Goal: Check status: Check status

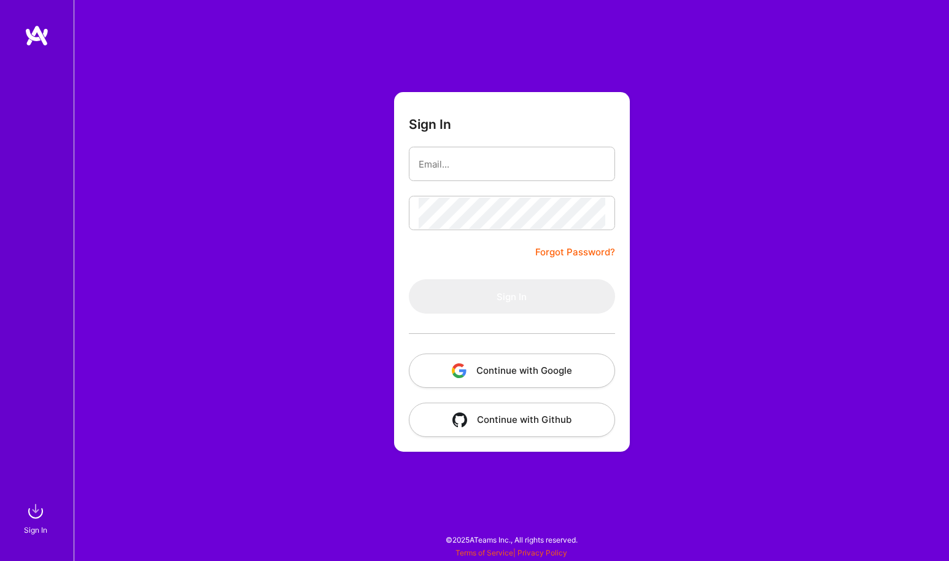
type input "[EMAIL_ADDRESS][DOMAIN_NAME]"
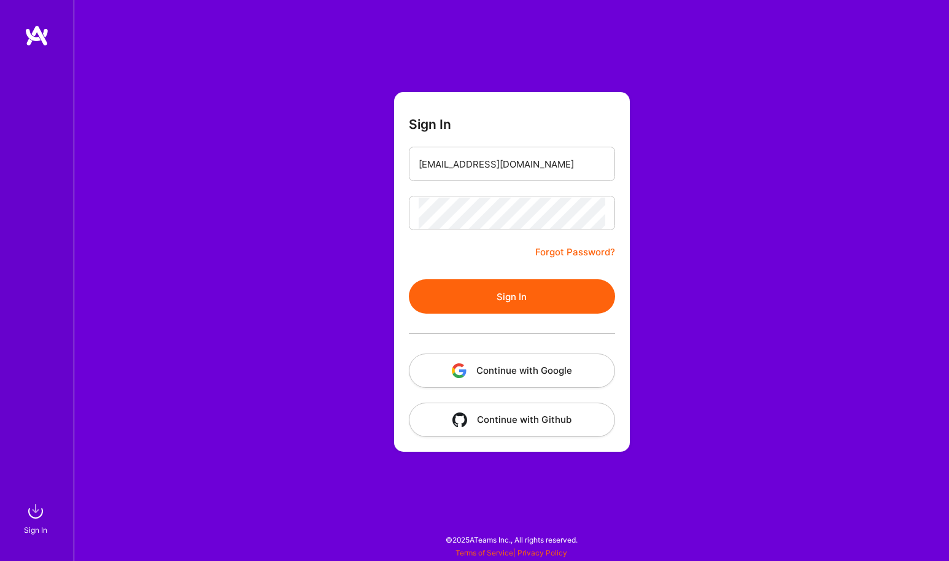
click at [516, 289] on button "Sign In" at bounding box center [512, 296] width 206 height 34
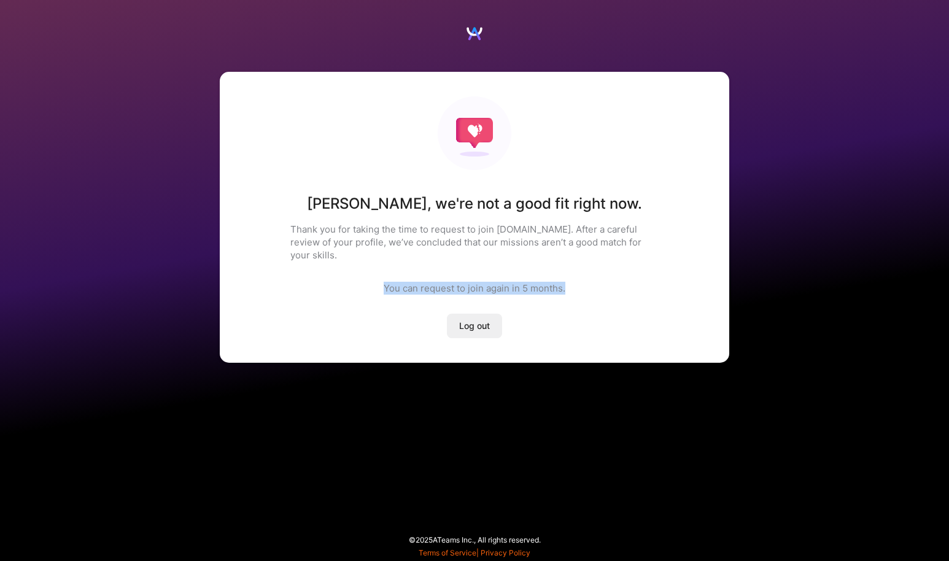
drag, startPoint x: 378, startPoint y: 275, endPoint x: 589, endPoint y: 282, distance: 210.7
click at [589, 282] on div "[PERSON_NAME] , we're not a good fit right now. Thank you for taking the time t…" at bounding box center [475, 217] width 510 height 291
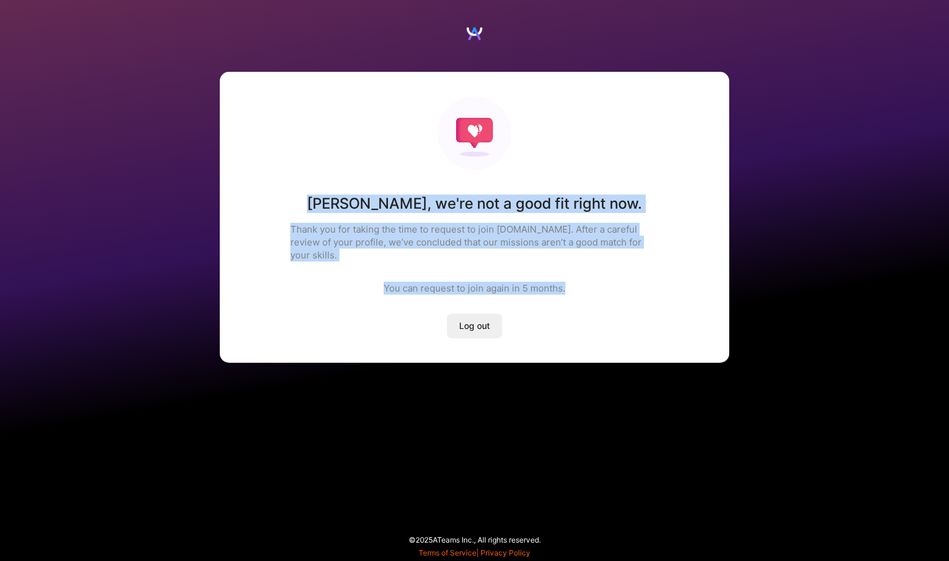
drag, startPoint x: 589, startPoint y: 282, endPoint x: 293, endPoint y: 160, distance: 319.9
click at [293, 160] on div "[PERSON_NAME] , we're not a good fit right now. Thank you for taking the time t…" at bounding box center [475, 217] width 510 height 291
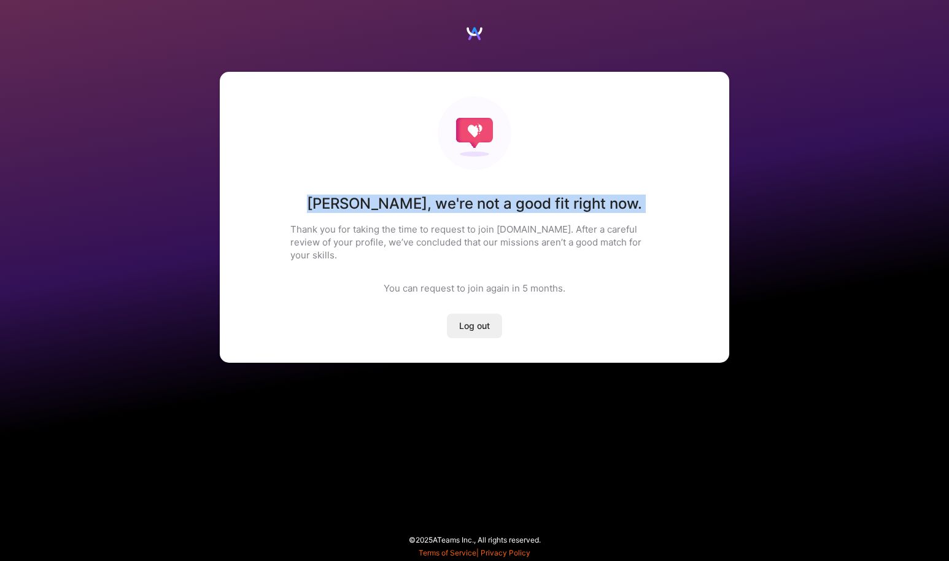
drag, startPoint x: 302, startPoint y: 185, endPoint x: 648, endPoint y: 219, distance: 347.9
click at [648, 219] on div "[PERSON_NAME] , we're not a good fit right now. Thank you for taking the time t…" at bounding box center [475, 217] width 510 height 291
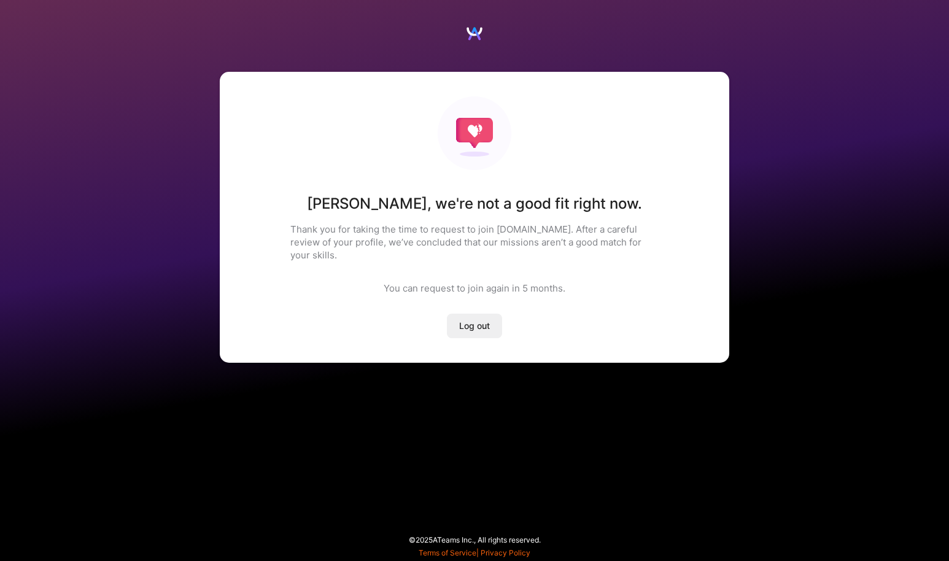
drag, startPoint x: 638, startPoint y: 205, endPoint x: 296, endPoint y: 204, distance: 342.5
click at [296, 204] on div "[PERSON_NAME] , we're not a good fit right now. Thank you for taking the time t…" at bounding box center [475, 217] width 510 height 291
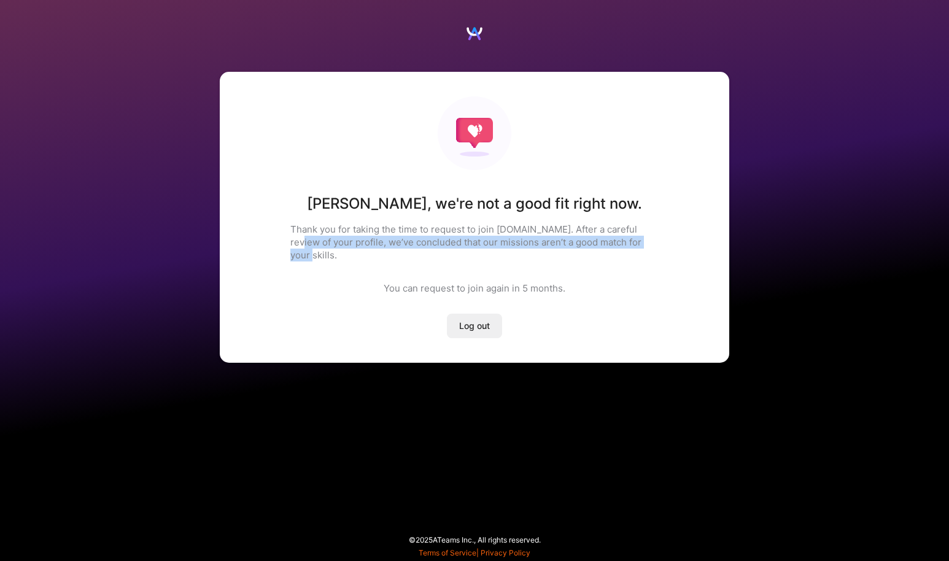
drag, startPoint x: 281, startPoint y: 237, endPoint x: 621, endPoint y: 252, distance: 340.4
click at [621, 252] on div "[PERSON_NAME] , we're not a good fit right now. Thank you for taking the time t…" at bounding box center [475, 217] width 510 height 291
drag, startPoint x: 347, startPoint y: 244, endPoint x: 653, endPoint y: 246, distance: 305.7
click at [653, 246] on p "Thank you for taking the time to request to join [DOMAIN_NAME]. After a careful…" at bounding box center [474, 242] width 368 height 39
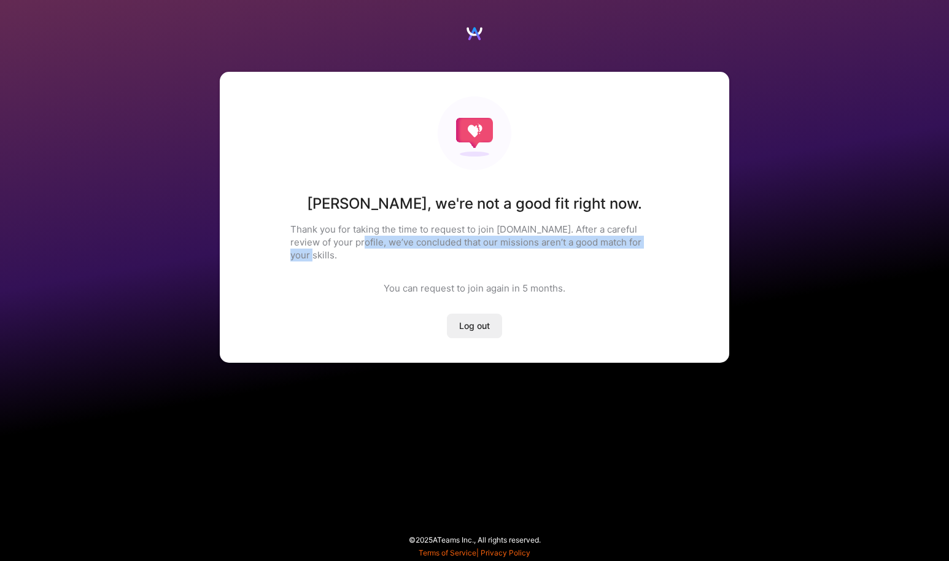
click at [653, 246] on p "Thank you for taking the time to request to join [DOMAIN_NAME]. After a careful…" at bounding box center [474, 242] width 368 height 39
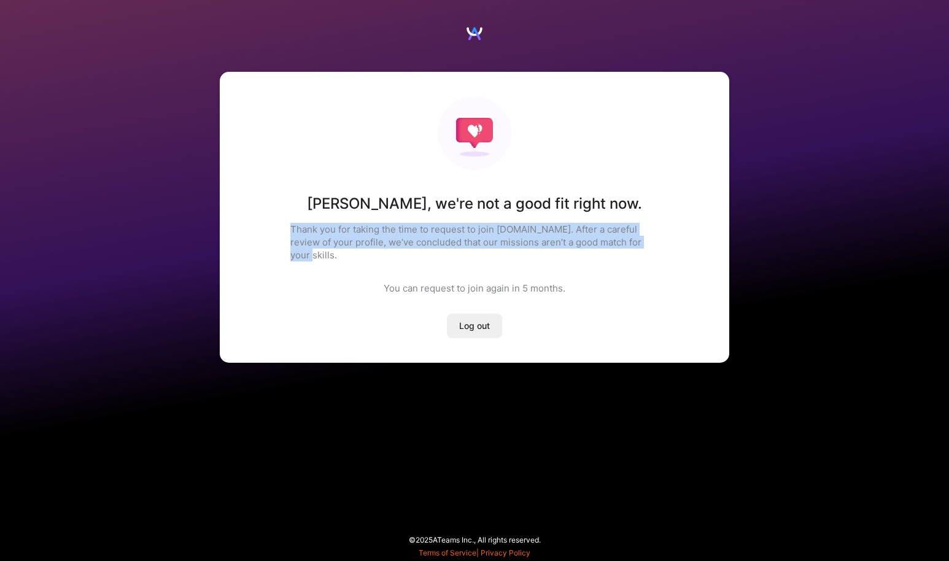
drag, startPoint x: 653, startPoint y: 246, endPoint x: 266, endPoint y: 195, distance: 389.5
click at [266, 195] on div "[PERSON_NAME] , we're not a good fit right now. Thank you for taking the time t…" at bounding box center [475, 217] width 510 height 291
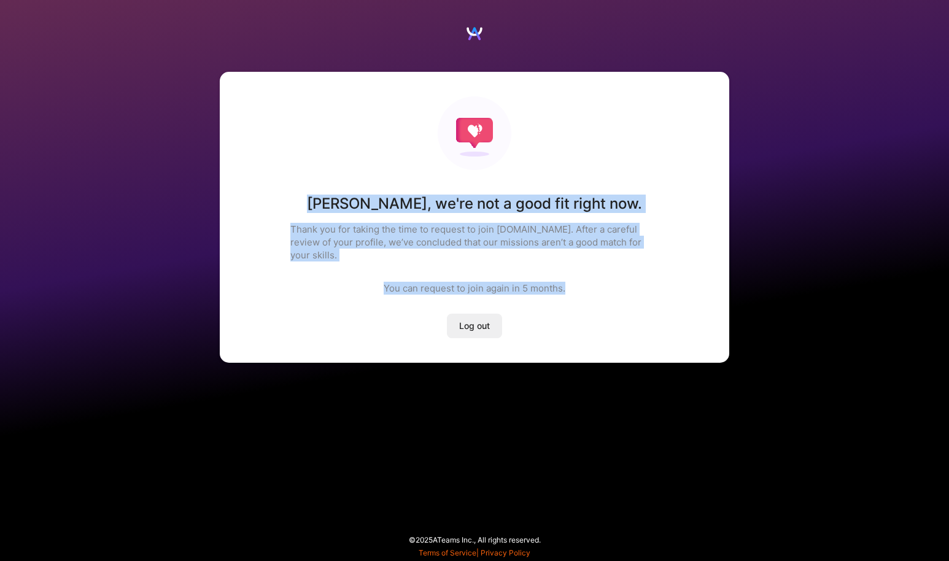
drag, startPoint x: 300, startPoint y: 200, endPoint x: 597, endPoint y: 321, distance: 320.4
click at [597, 321] on div "[PERSON_NAME] , we're not a good fit right now. Thank you for taking the time t…" at bounding box center [475, 217] width 510 height 291
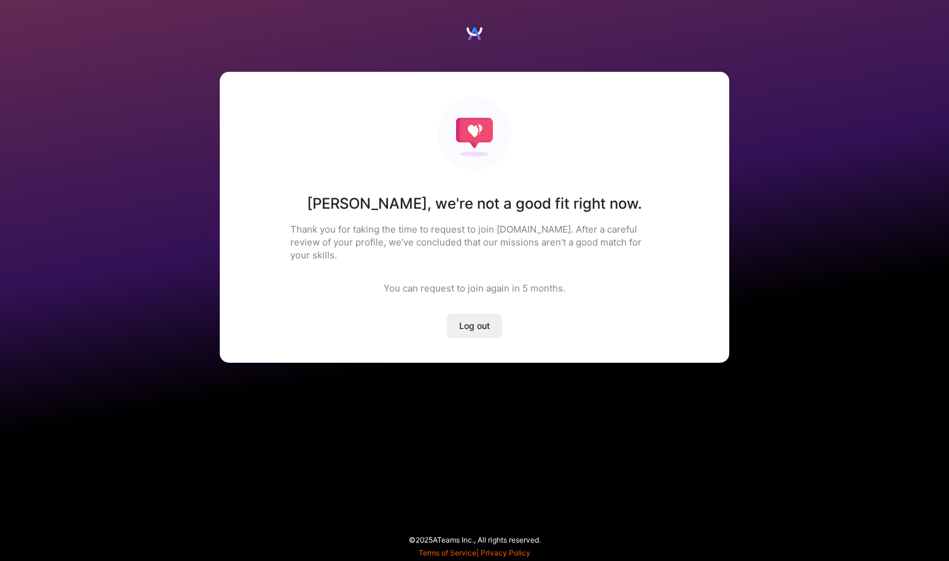
drag, startPoint x: 552, startPoint y: 537, endPoint x: 390, endPoint y: 521, distance: 162.8
click at [390, 521] on div "[PERSON_NAME] , we're not a good fit right now. Thank you for taking the time t…" at bounding box center [474, 280] width 949 height 561
